Goal: Navigation & Orientation: Find specific page/section

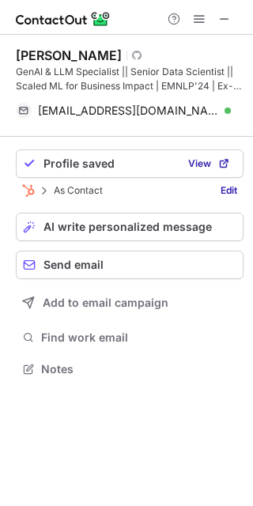
scroll to position [357, 253]
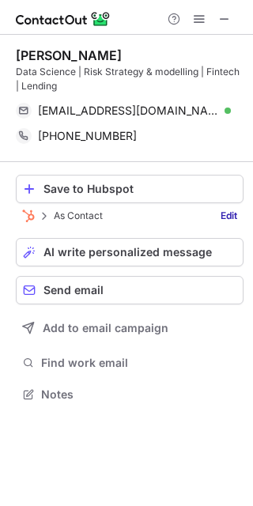
scroll to position [383, 253]
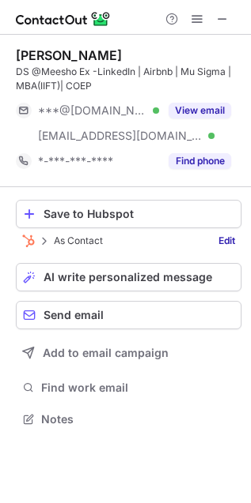
scroll to position [409, 251]
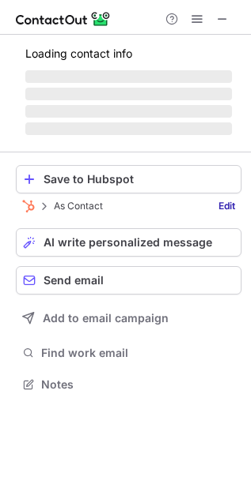
scroll to position [8, 8]
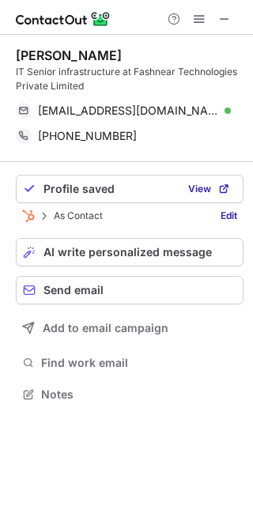
scroll to position [383, 253]
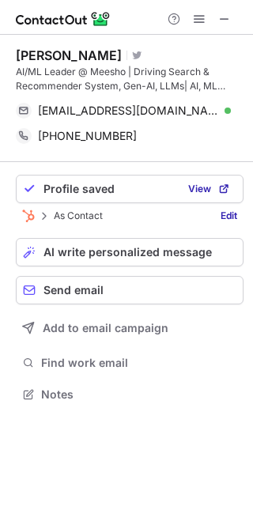
scroll to position [383, 253]
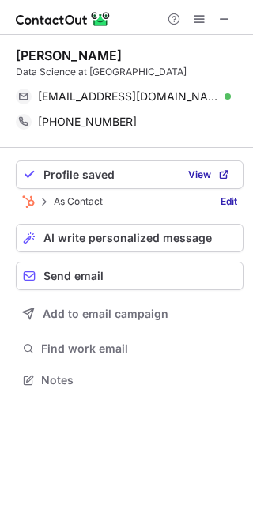
scroll to position [369, 253]
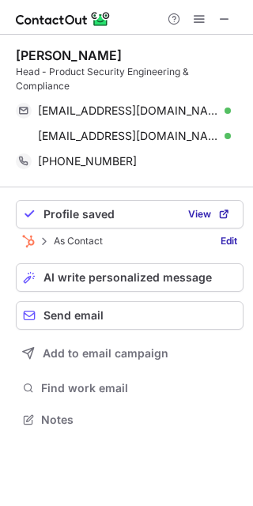
scroll to position [409, 253]
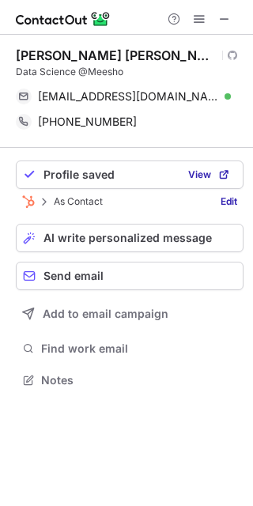
scroll to position [369, 253]
